Goal: Information Seeking & Learning: Find specific fact

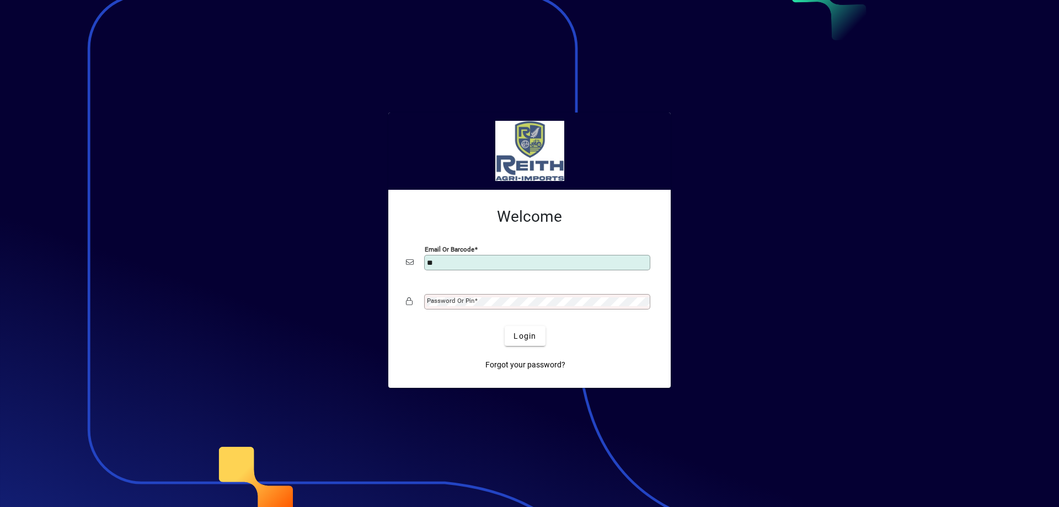
type input "**********"
click at [452, 300] on mat-label "Password or Pin" at bounding box center [450, 301] width 47 height 8
click at [532, 339] on span "Login" at bounding box center [524, 336] width 23 height 12
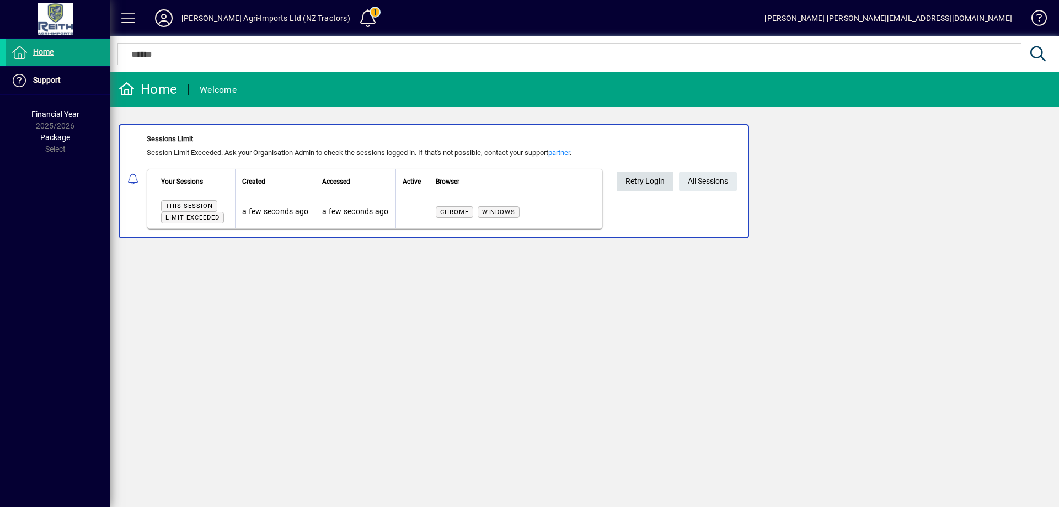
click at [654, 180] on span "Retry Login" at bounding box center [644, 181] width 39 height 18
click at [710, 179] on span "All Sessions" at bounding box center [707, 181] width 40 height 18
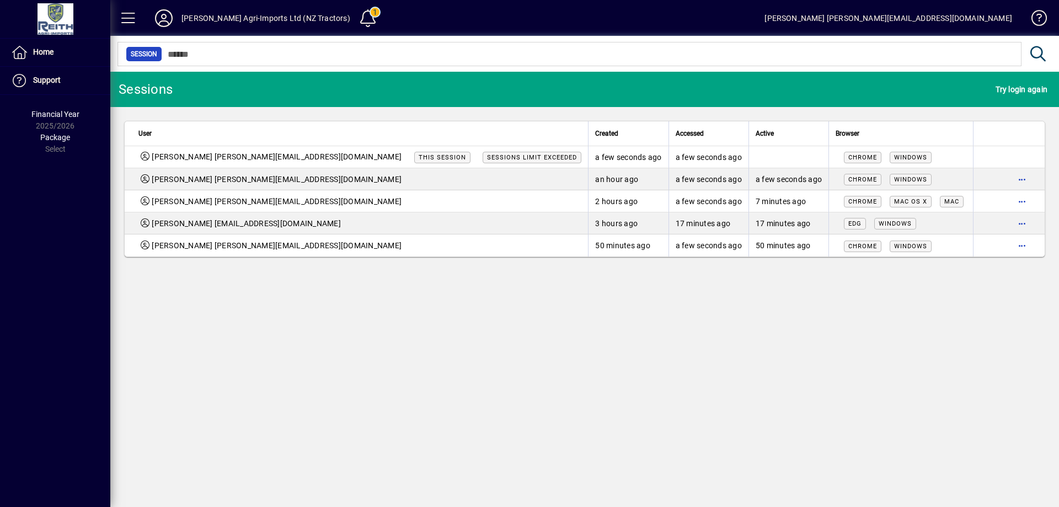
click at [418, 157] on span "This session" at bounding box center [441, 157] width 47 height 7
click at [1027, 87] on span "Try login again" at bounding box center [1021, 89] width 52 height 18
click at [1016, 87] on span "Try login again" at bounding box center [1021, 89] width 52 height 18
click at [36, 46] on span "Home" at bounding box center [30, 52] width 48 height 13
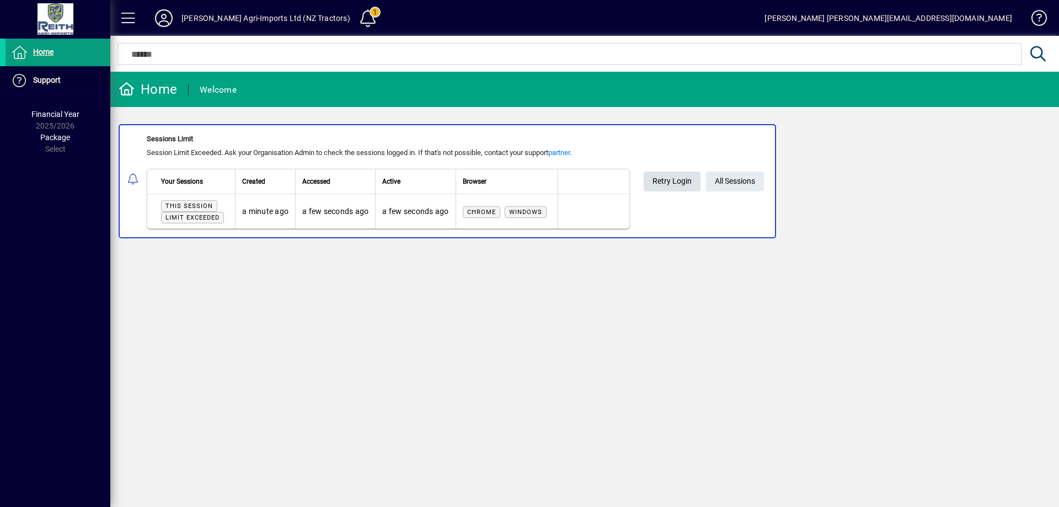
click at [671, 180] on span "Retry Login" at bounding box center [671, 181] width 39 height 18
click at [738, 178] on span "All Sessions" at bounding box center [734, 181] width 40 height 18
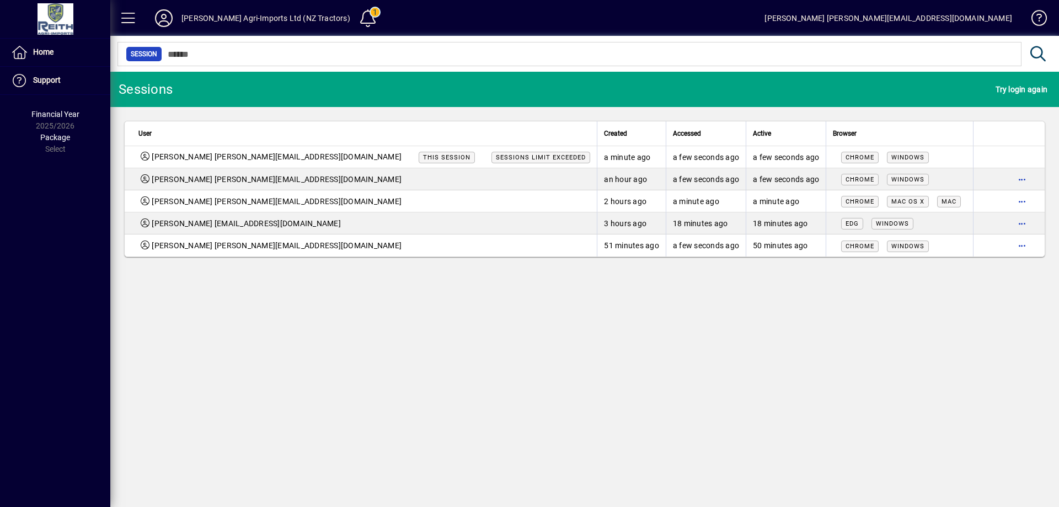
click at [1021, 243] on span "button" at bounding box center [1021, 245] width 26 height 26
click at [941, 268] on span "Logout" at bounding box center [975, 268] width 93 height 13
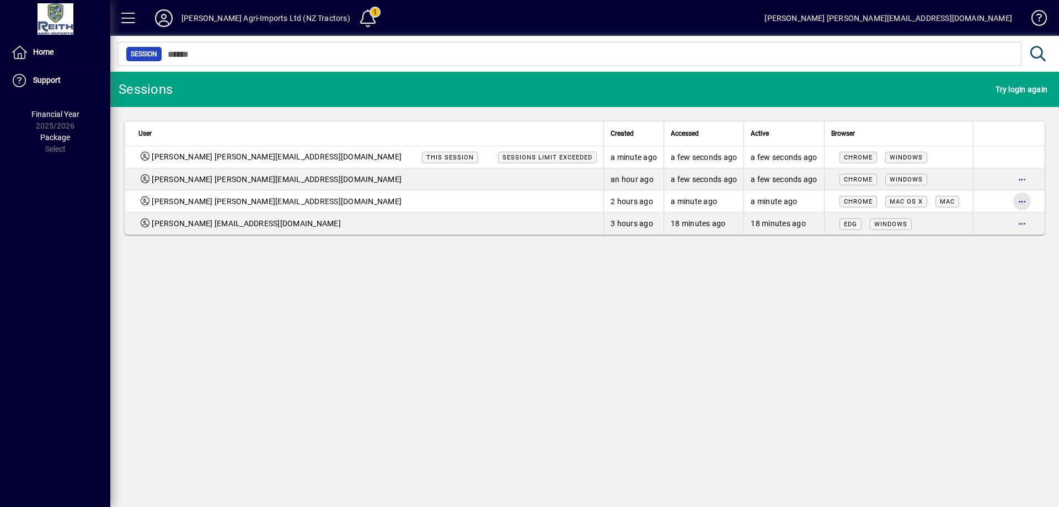
click at [1018, 201] on span "button" at bounding box center [1021, 201] width 26 height 26
click at [960, 227] on span "Logout" at bounding box center [975, 224] width 93 height 13
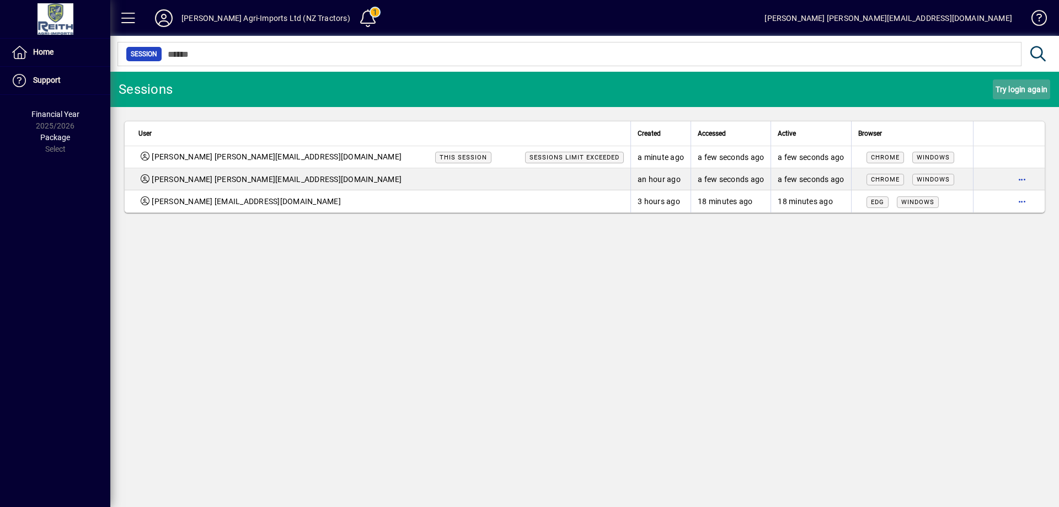
click at [1015, 89] on span "Try login again" at bounding box center [1021, 89] width 52 height 18
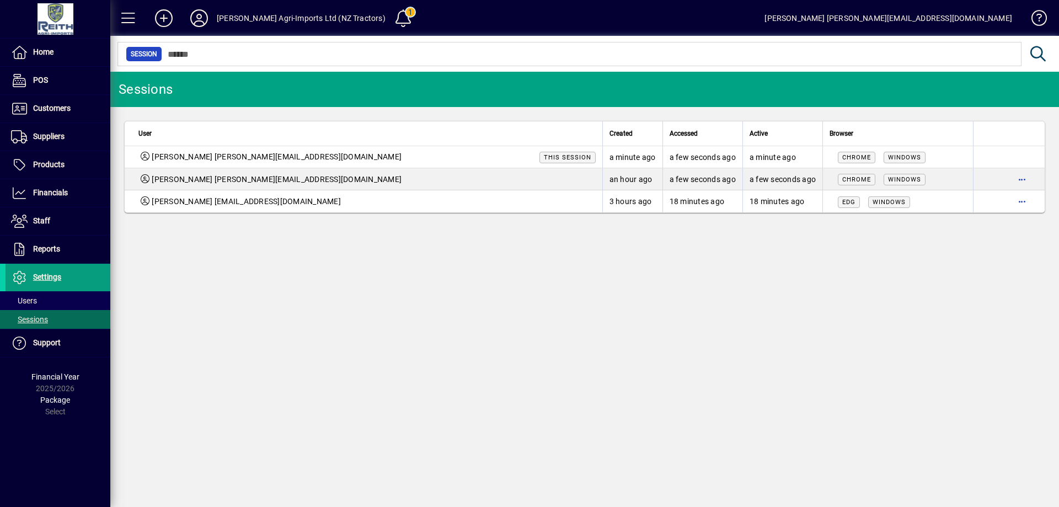
click at [1019, 201] on span "button" at bounding box center [1021, 201] width 26 height 26
click at [939, 224] on span "Logout" at bounding box center [975, 224] width 93 height 13
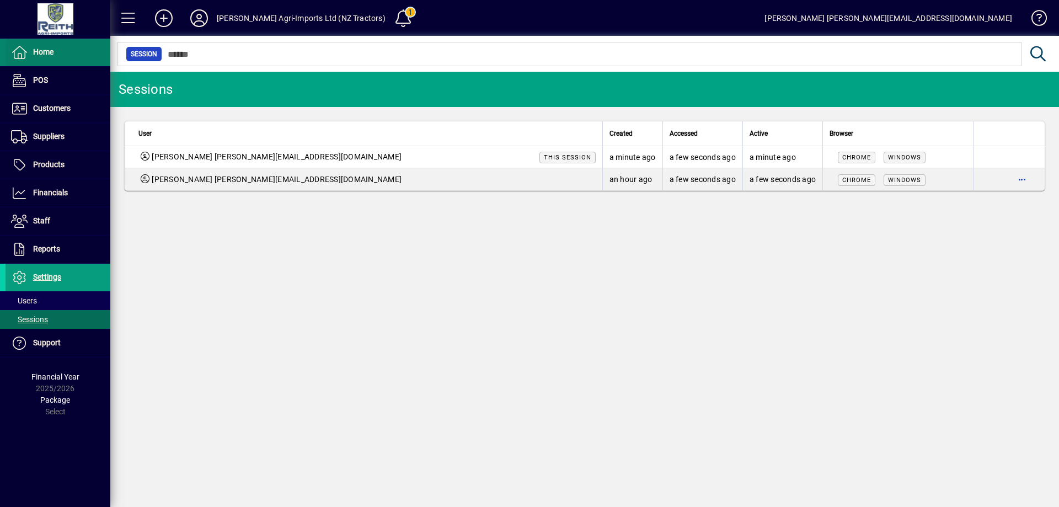
click at [60, 49] on span at bounding box center [58, 52] width 105 height 26
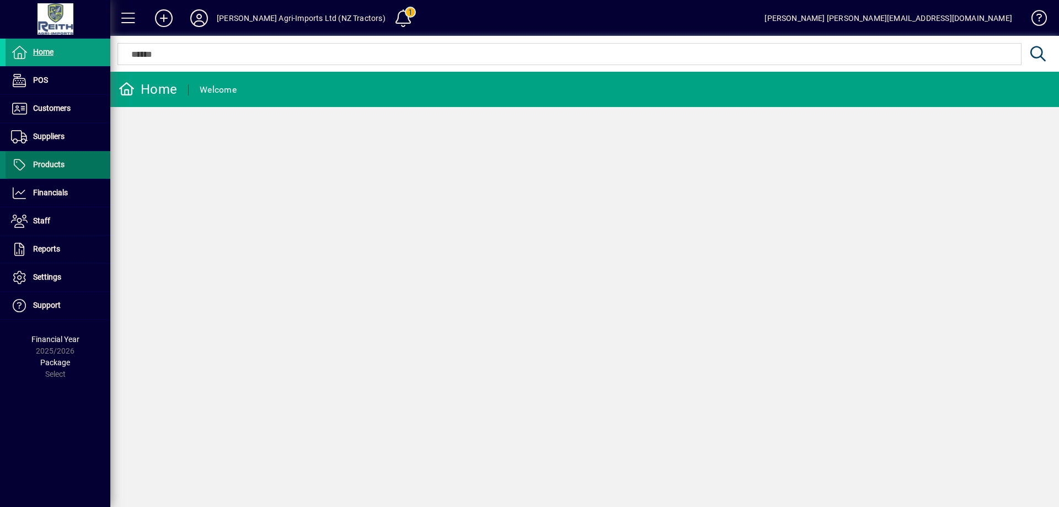
click at [56, 164] on span "Products" at bounding box center [48, 164] width 31 height 9
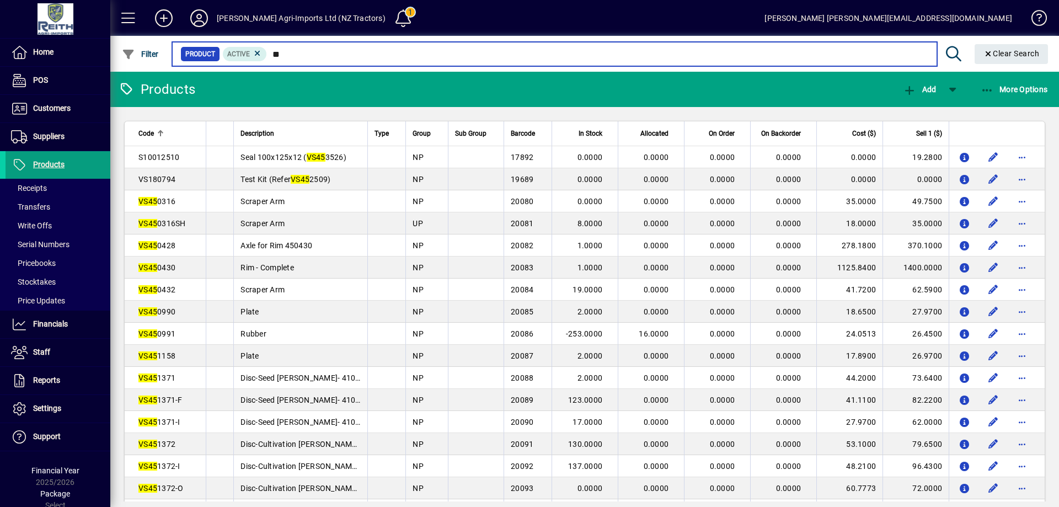
type input "*"
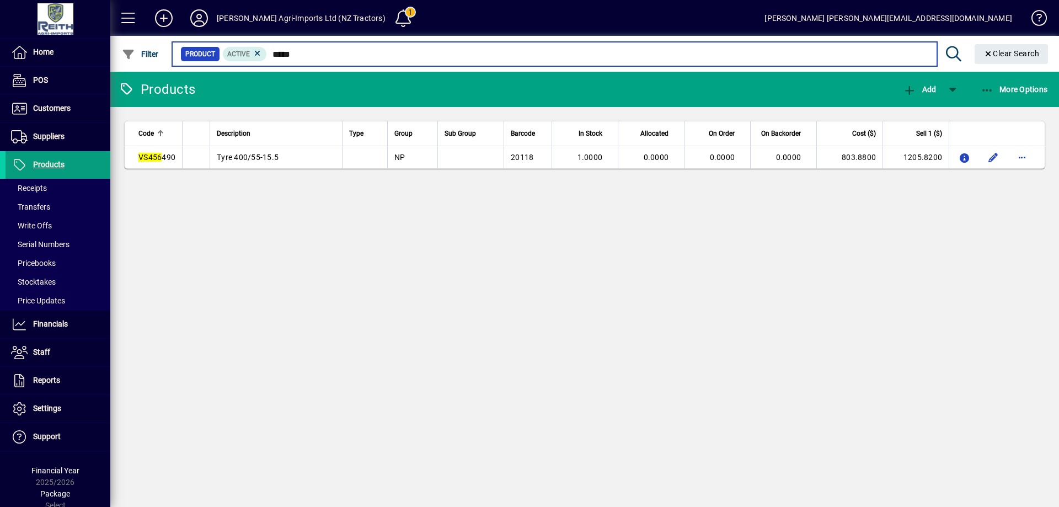
type input "*****"
